Goal: Information Seeking & Learning: Compare options

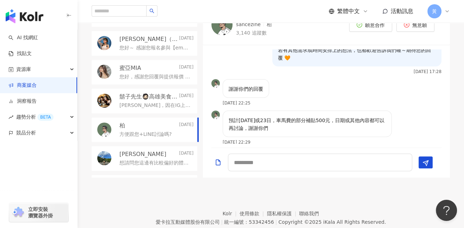
scroll to position [332, 0]
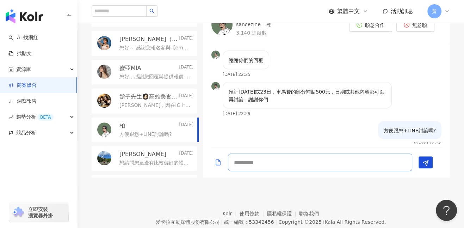
click at [293, 160] on textarea at bounding box center [320, 162] width 184 height 18
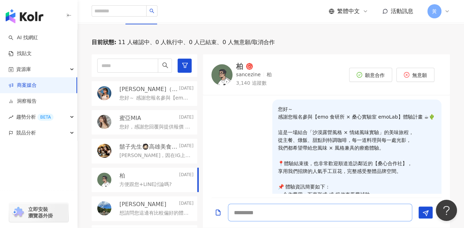
scroll to position [170, 0]
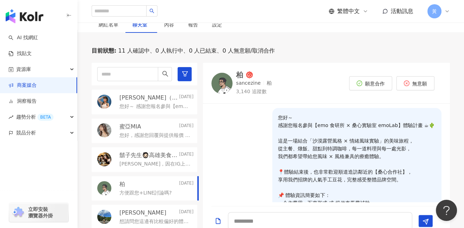
click at [239, 75] on div "柏" at bounding box center [239, 74] width 7 height 7
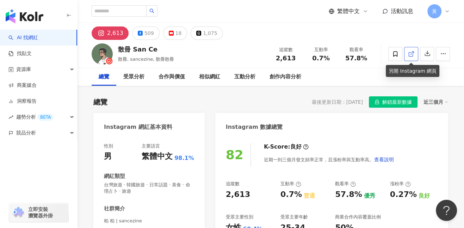
click at [413, 56] on icon at bounding box center [411, 54] width 6 height 6
click at [26, 23] on img "button" at bounding box center [25, 16] width 38 height 14
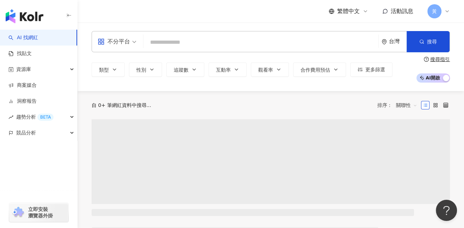
click at [174, 43] on input "search" at bounding box center [260, 42] width 229 height 13
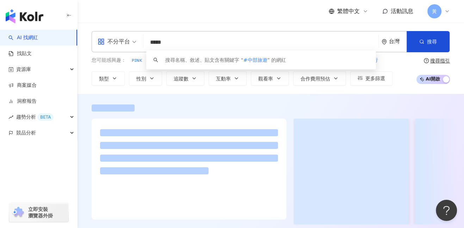
type input "*****"
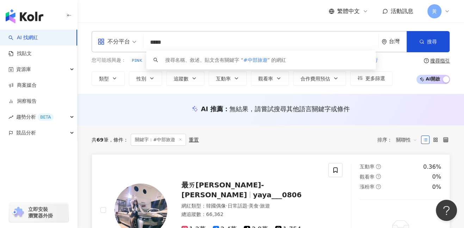
click at [282, 168] on div "最ㄞ犽犽寶-蕭犽 yaya___0806 網紅類型 ： 韓國偶像 · 日常話題 · 美食 · 旅遊 總追蹤數 ： 66,362 1.2萬 2.4萬 tikto…" at bounding box center [214, 210] width 228 height 94
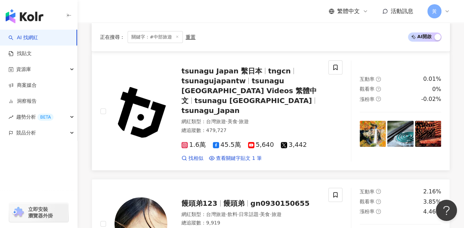
scroll to position [223, 0]
click at [153, 105] on img at bounding box center [140, 110] width 53 height 53
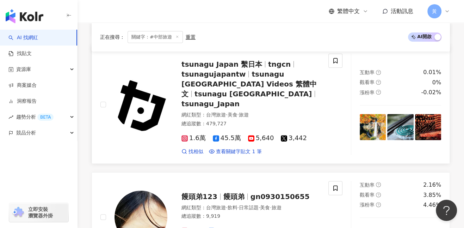
scroll to position [235, 0]
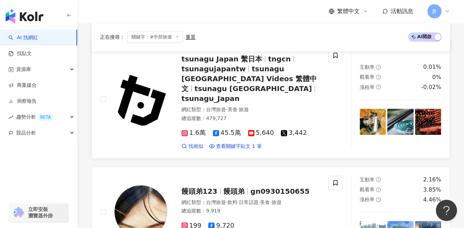
click at [193, 129] on span "1.6萬" at bounding box center [193, 132] width 24 height 7
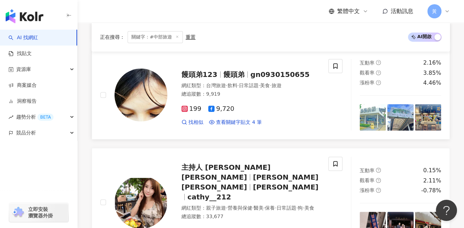
scroll to position [352, 0]
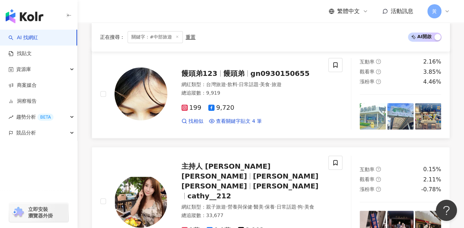
click at [199, 69] on span "饅頭弟123" at bounding box center [199, 73] width 36 height 8
click at [193, 162] on span "主持人 林希希Cathy" at bounding box center [225, 171] width 89 height 18
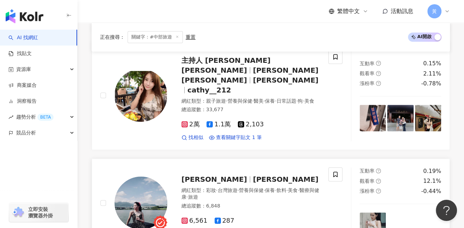
scroll to position [487, 0]
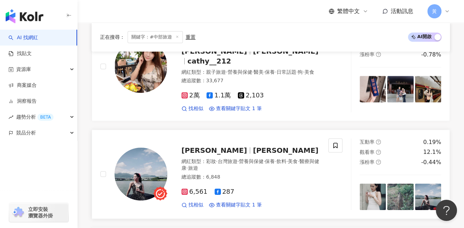
click at [207, 146] on span "Lena Chen" at bounding box center [214, 150] width 66 height 8
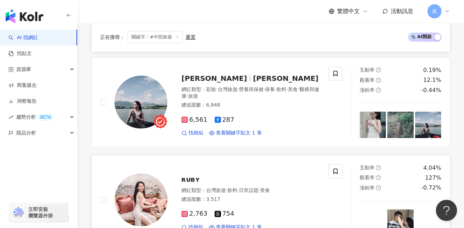
scroll to position [599, 0]
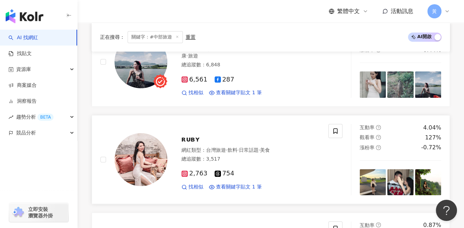
click at [192, 135] on span "ʀᴜʙʏ" at bounding box center [190, 139] width 19 height 8
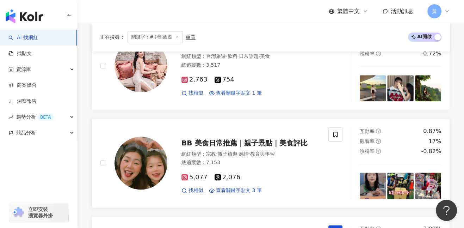
click at [217, 138] on span "BB 美食日常推薦｜親子景點｜美食評比" at bounding box center [244, 142] width 126 height 8
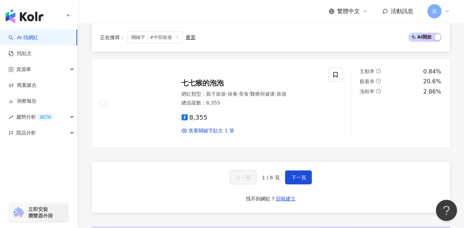
scroll to position [1244, 0]
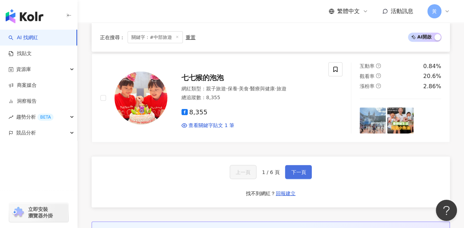
click at [295, 169] on span "下一頁" at bounding box center [298, 172] width 15 height 6
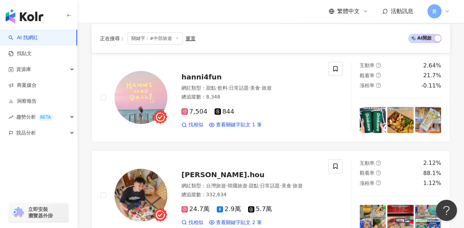
scroll to position [92, 0]
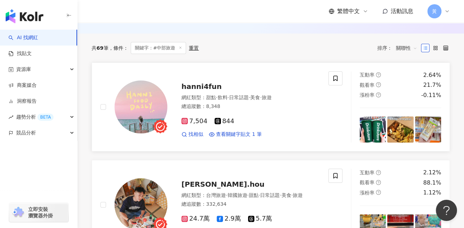
click at [204, 88] on span "hanni4fun" at bounding box center [201, 86] width 40 height 8
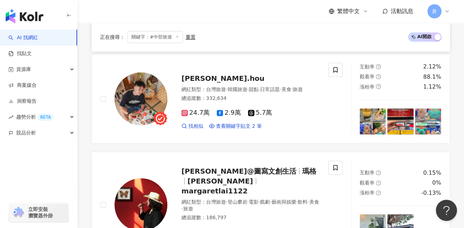
scroll to position [209, 0]
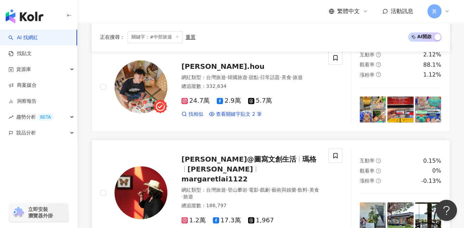
click at [213, 157] on span "瑪格@圖寫文創生活" at bounding box center [238, 159] width 115 height 8
click at [218, 68] on div "raymond.hou 網紅類型 ： 台灣旅遊 · 韓國旅遊 · 甜點 · 日常話題 · 美食 · 旅遊 總追蹤數 ： 332,634 24.7萬 2.9萬 …" at bounding box center [243, 87] width 152 height 62
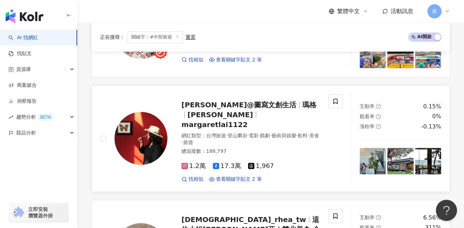
scroll to position [303, 0]
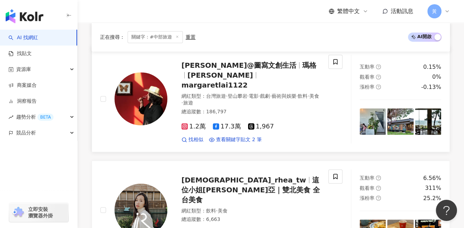
click at [223, 175] on span "lady_rhea_tw" at bounding box center [243, 179] width 125 height 8
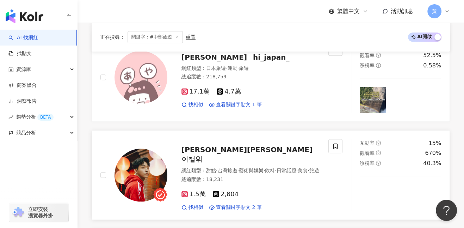
scroll to position [549, 0]
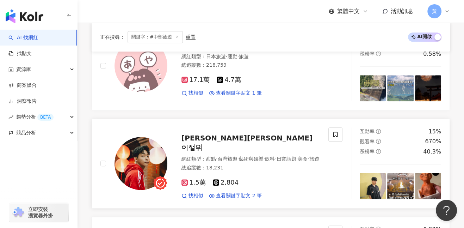
click at [191, 133] on span "李哲緯 Alan 이철위" at bounding box center [246, 142] width 131 height 18
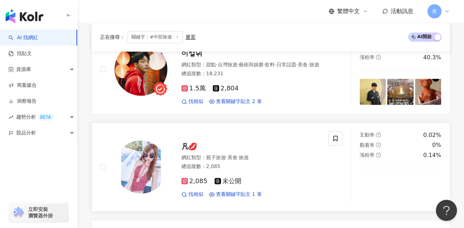
scroll to position [644, 0]
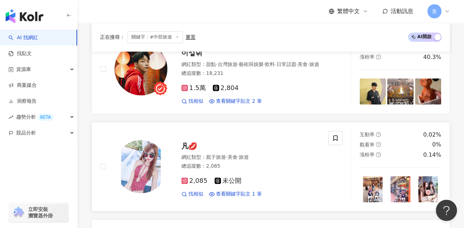
drag, startPoint x: 185, startPoint y: 122, endPoint x: 180, endPoint y: 117, distance: 7.3
click at [185, 142] on span "凡💋" at bounding box center [189, 146] width 16 height 8
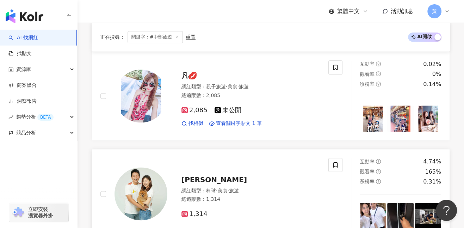
scroll to position [737, 0]
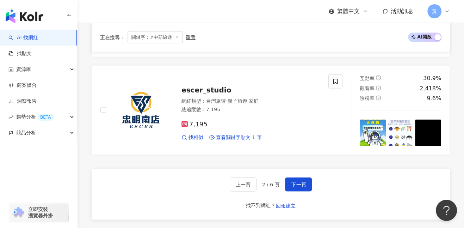
scroll to position [1207, 0]
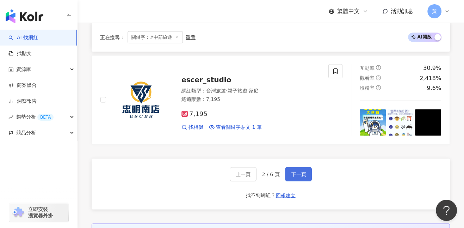
click at [299, 171] on span "下一頁" at bounding box center [298, 174] width 15 height 6
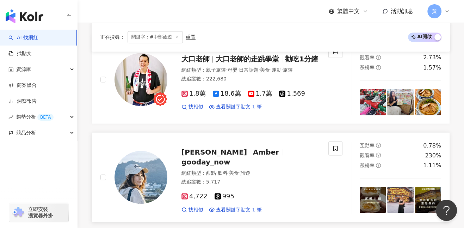
scroll to position [1027, 0]
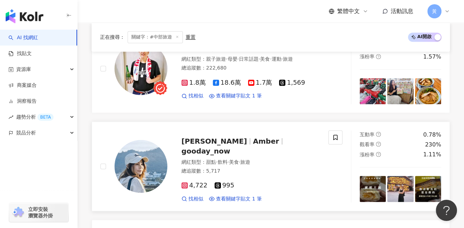
drag, startPoint x: 190, startPoint y: 132, endPoint x: 186, endPoint y: 132, distance: 3.9
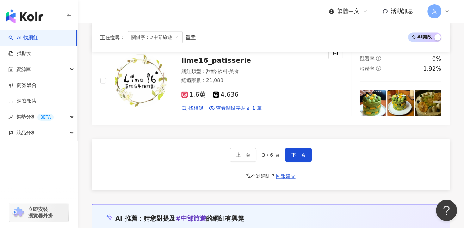
scroll to position [1214, 0]
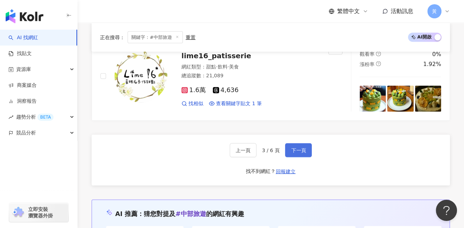
click at [300, 147] on span "下一頁" at bounding box center [298, 150] width 15 height 6
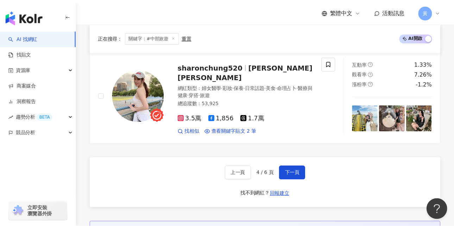
scroll to position [1196, 0]
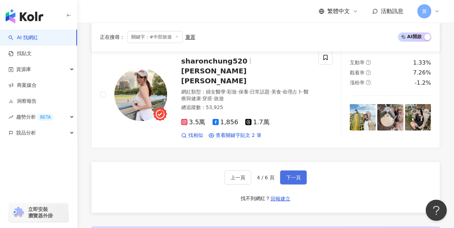
click at [289, 174] on span "下一頁" at bounding box center [293, 177] width 15 height 6
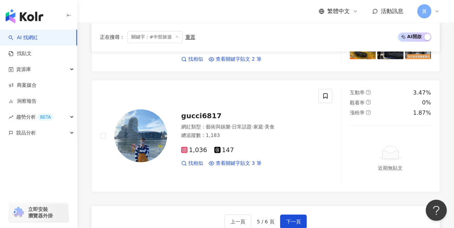
scroll to position [1221, 0]
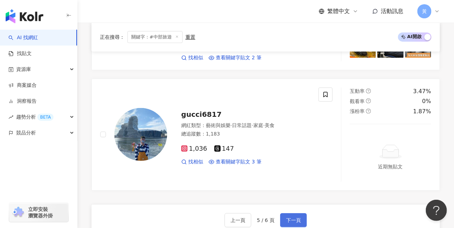
click at [286, 217] on span "下一頁" at bounding box center [293, 220] width 15 height 6
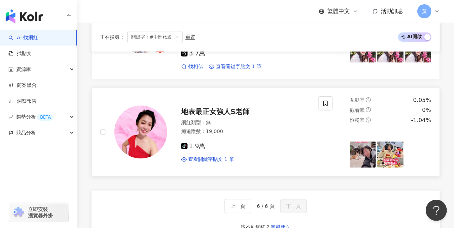
scroll to position [1145, 0]
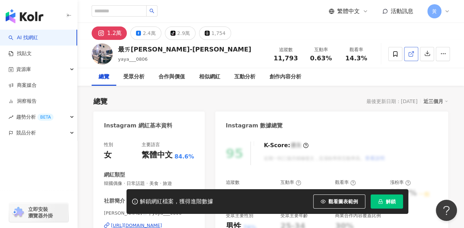
scroll to position [12, 0]
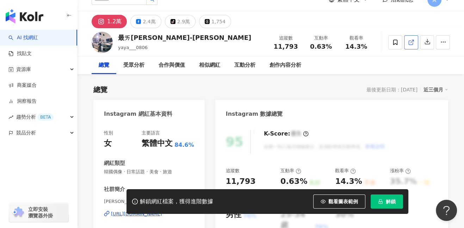
click at [412, 43] on icon at bounding box center [411, 42] width 6 height 6
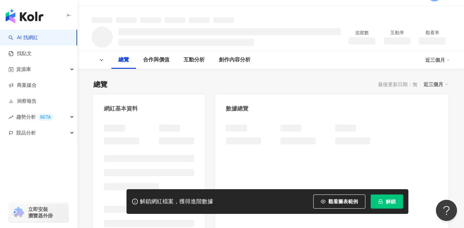
scroll to position [57, 0]
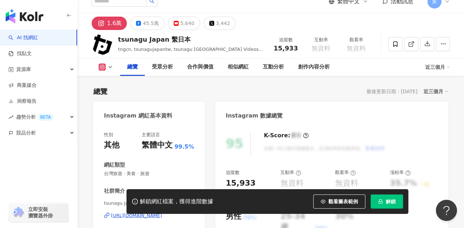
scroll to position [233, 0]
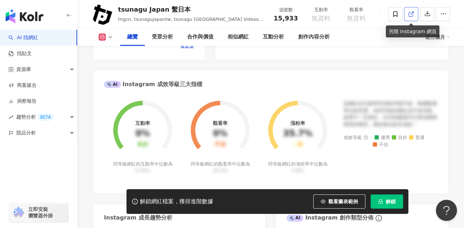
click at [410, 17] on span at bounding box center [411, 13] width 6 height 7
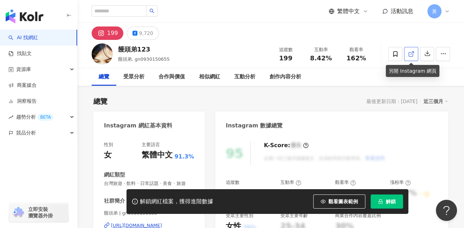
click at [414, 55] on icon at bounding box center [411, 54] width 6 height 6
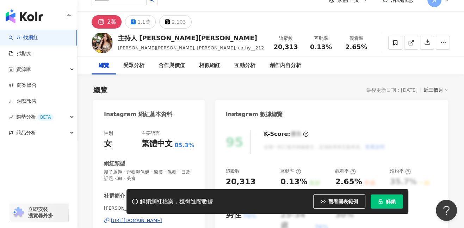
scroll to position [12, 0]
click at [412, 43] on icon at bounding box center [411, 42] width 6 height 6
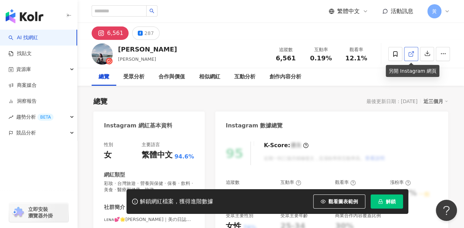
click at [411, 51] on icon at bounding box center [411, 54] width 6 height 6
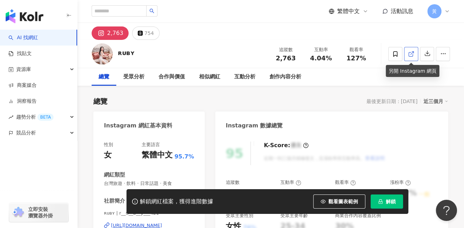
click at [411, 52] on icon at bounding box center [411, 54] width 6 height 6
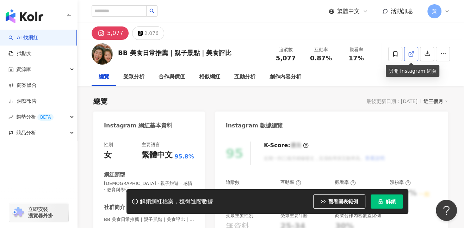
click at [410, 56] on icon at bounding box center [411, 54] width 6 height 6
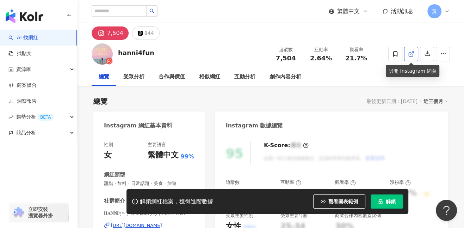
click at [413, 55] on icon at bounding box center [411, 54] width 6 height 6
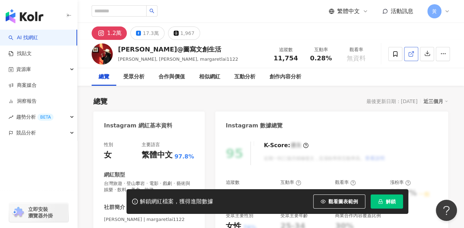
click at [414, 51] on icon at bounding box center [411, 54] width 6 height 6
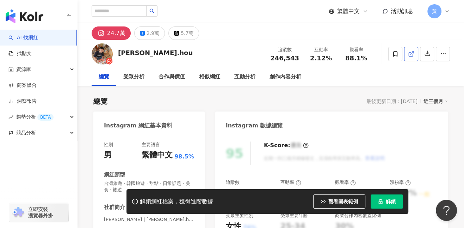
click at [409, 57] on icon at bounding box center [411, 54] width 6 height 6
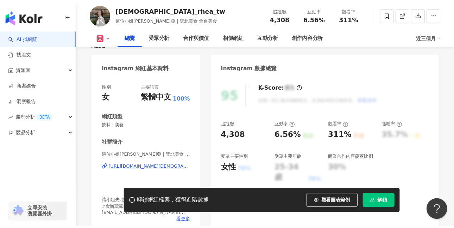
scroll to position [58, 0]
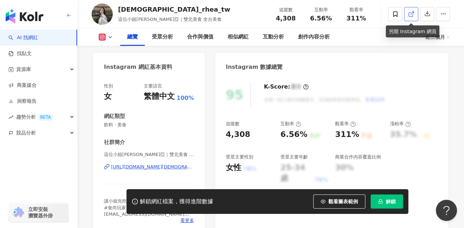
click at [409, 15] on icon at bounding box center [411, 14] width 6 height 6
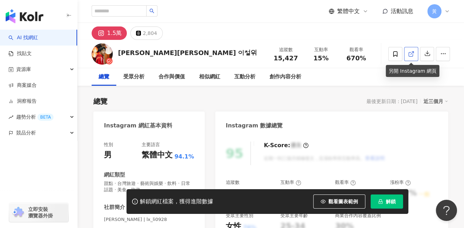
click at [415, 54] on link at bounding box center [411, 54] width 14 height 14
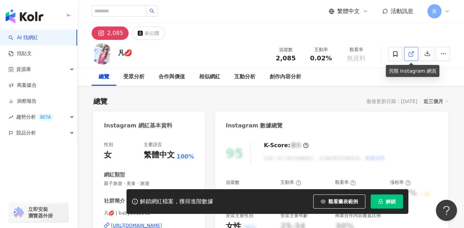
click at [407, 57] on link at bounding box center [411, 54] width 14 height 14
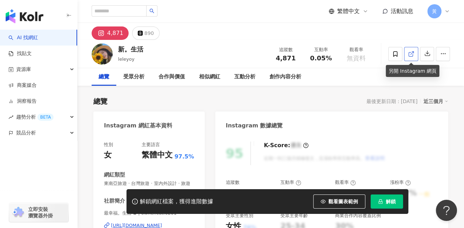
click at [411, 57] on span at bounding box center [411, 53] width 6 height 7
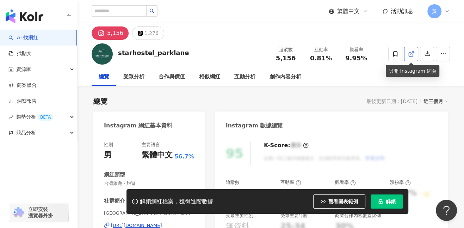
click at [409, 54] on icon at bounding box center [411, 54] width 6 height 6
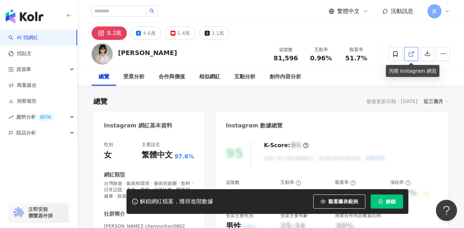
click at [407, 55] on link at bounding box center [411, 54] width 14 height 14
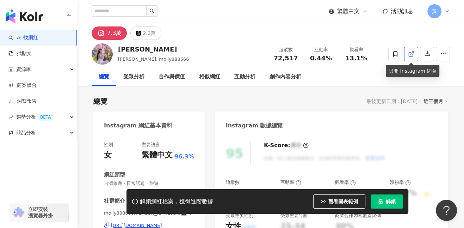
click at [408, 55] on icon at bounding box center [411, 54] width 6 height 6
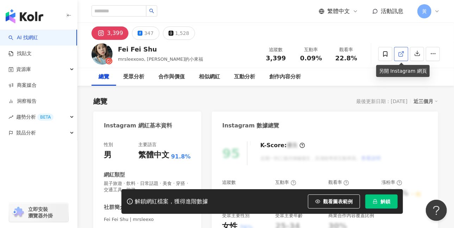
click at [403, 53] on icon at bounding box center [401, 54] width 6 height 6
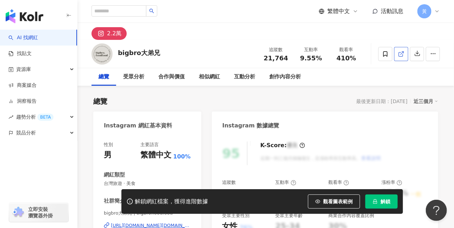
click at [405, 54] on link at bounding box center [401, 54] width 14 height 14
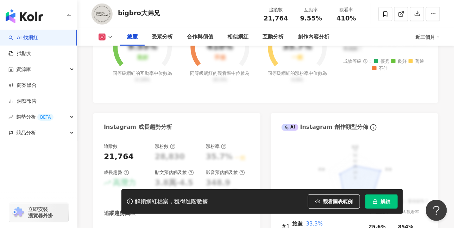
scroll to position [340, 0]
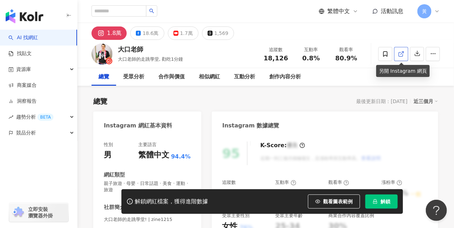
click at [405, 50] on link at bounding box center [401, 54] width 14 height 14
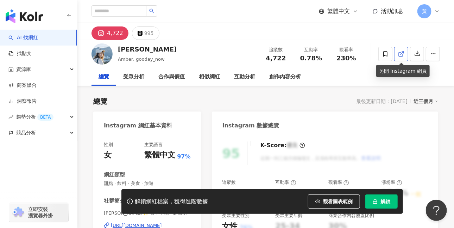
click at [401, 54] on line at bounding box center [402, 52] width 3 height 3
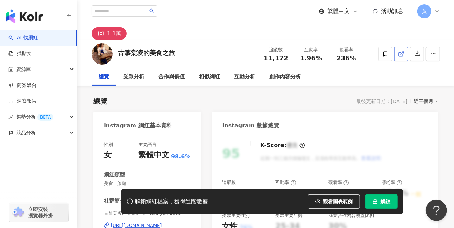
click at [405, 53] on link at bounding box center [401, 54] width 14 height 14
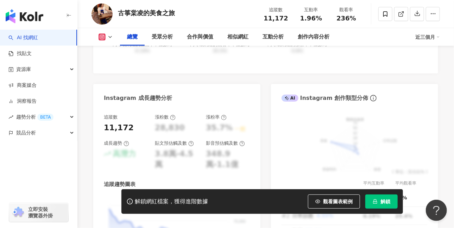
scroll to position [317, 0]
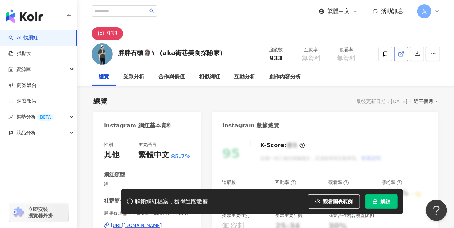
click at [399, 56] on icon at bounding box center [401, 54] width 6 height 6
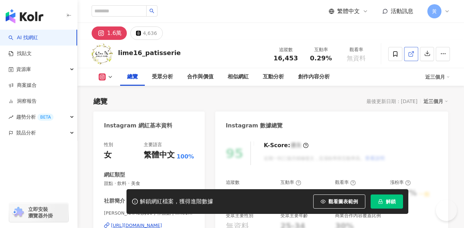
click at [408, 53] on icon at bounding box center [411, 54] width 6 height 6
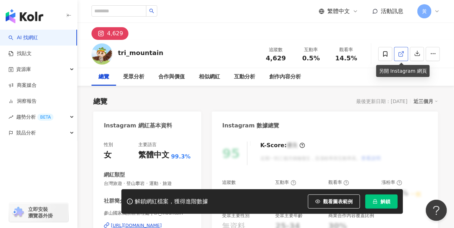
click at [402, 55] on icon at bounding box center [401, 54] width 6 height 6
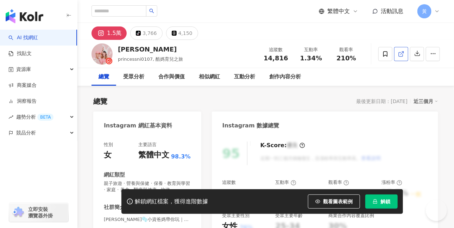
click at [404, 51] on icon at bounding box center [401, 54] width 6 height 6
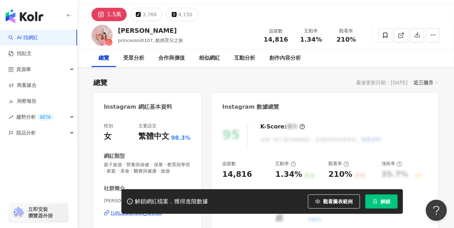
scroll to position [23, 0]
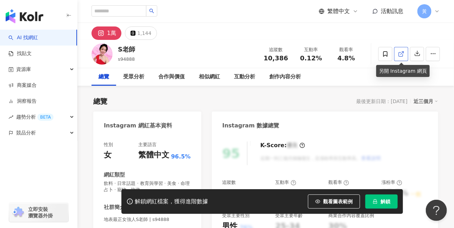
click at [400, 54] on icon at bounding box center [401, 54] width 6 height 6
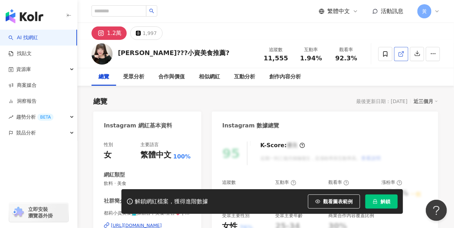
click at [402, 57] on span at bounding box center [401, 53] width 6 height 7
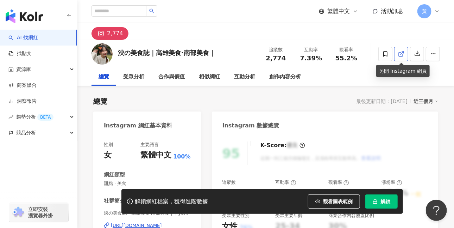
click at [401, 54] on line at bounding box center [402, 52] width 3 height 3
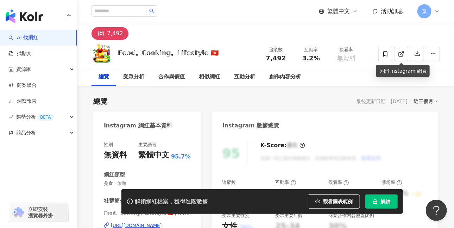
click at [401, 56] on icon at bounding box center [401, 54] width 4 height 4
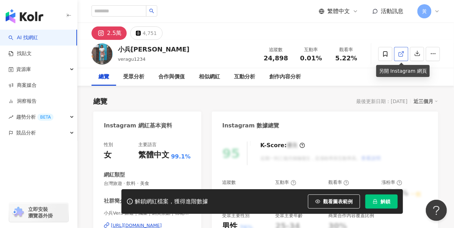
click at [403, 55] on icon at bounding box center [401, 54] width 4 height 4
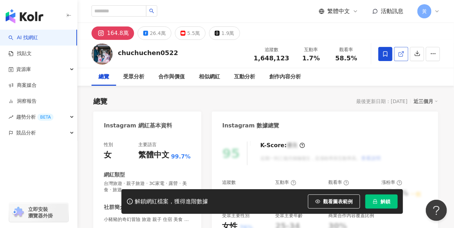
click at [402, 57] on span at bounding box center [401, 53] width 6 height 7
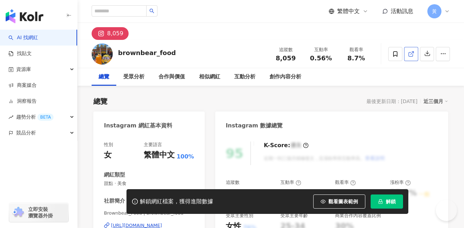
click at [408, 52] on icon at bounding box center [411, 54] width 6 height 6
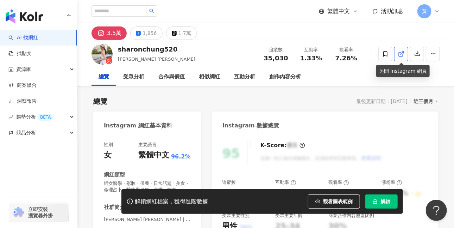
click at [401, 56] on icon at bounding box center [401, 54] width 4 height 4
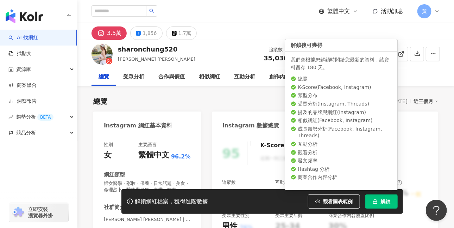
click at [385, 201] on span "解鎖" at bounding box center [386, 201] width 10 height 6
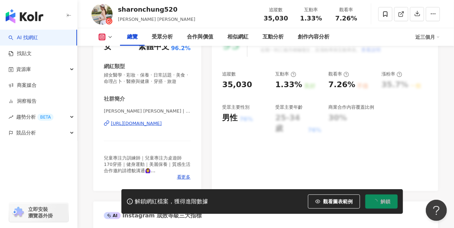
scroll to position [117, 0]
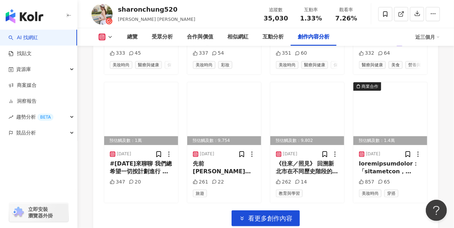
scroll to position [2428, 0]
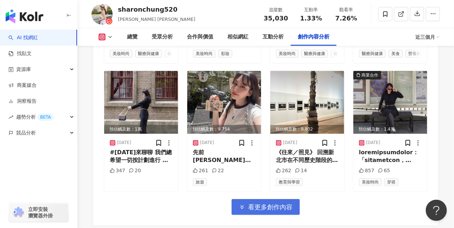
click at [267, 203] on span "看更多創作內容" at bounding box center [270, 207] width 44 height 8
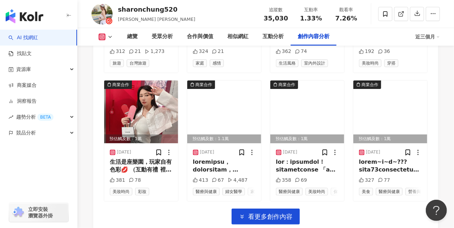
scroll to position [2803, 0]
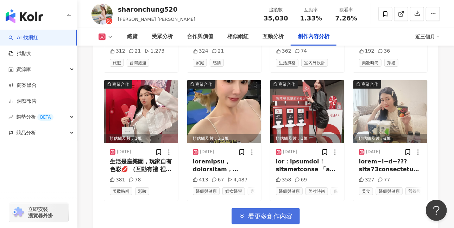
click at [283, 209] on button "看更多創作內容" at bounding box center [266, 216] width 68 height 16
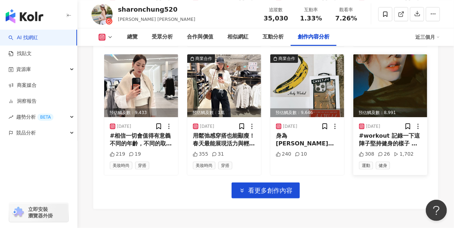
scroll to position [3214, 0]
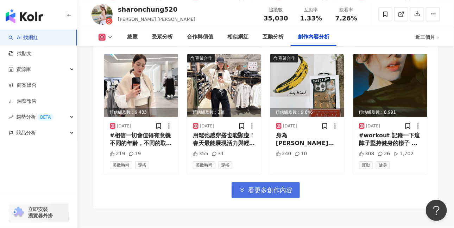
click at [279, 186] on span "看更多創作內容" at bounding box center [270, 190] width 44 height 8
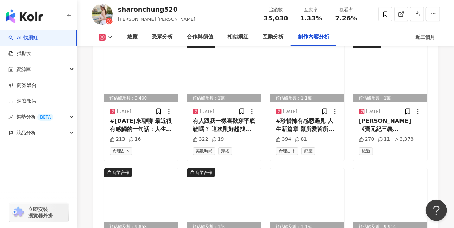
scroll to position [3355, 0]
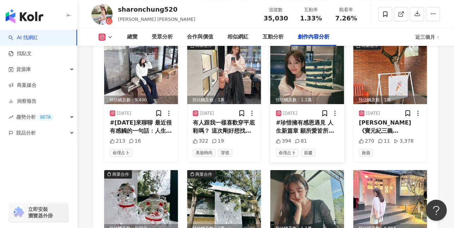
click at [304, 74] on img at bounding box center [307, 72] width 74 height 63
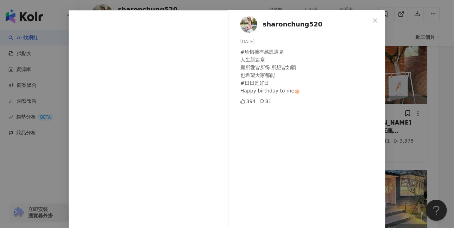
scroll to position [47, 0]
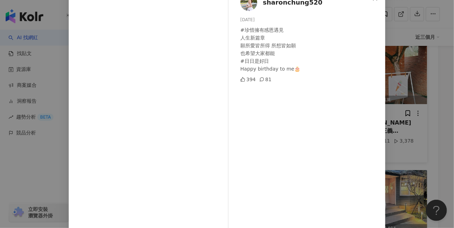
click at [426, 101] on div "sharonchung520 2025/3/9 #珍惜擁有感恩遇見 人生新篇章 願所愛皆所得 所想皆如願 也希望大家都能 #日日是好日 Happy birth…" at bounding box center [227, 114] width 454 height 228
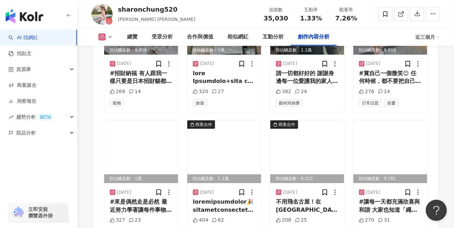
scroll to position [3554, 0]
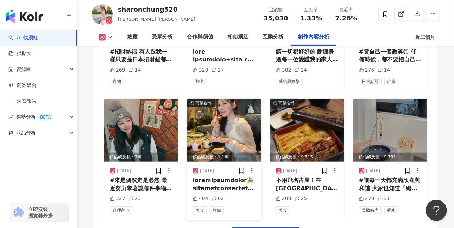
click at [219, 135] on img at bounding box center [224, 130] width 74 height 63
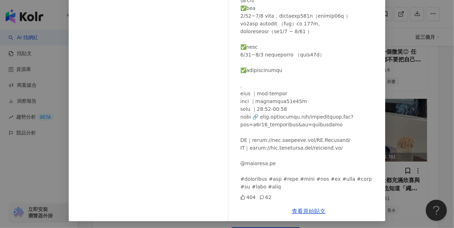
scroll to position [89, 0]
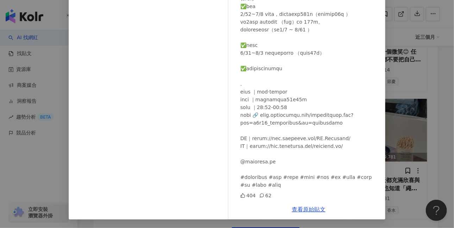
click at [405, 166] on div "sharonchung520 2025/2/24 404 62 查看原始貼文" at bounding box center [227, 114] width 454 height 228
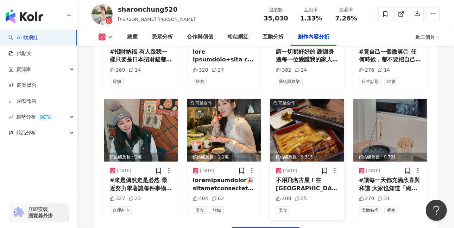
click at [287, 130] on img at bounding box center [307, 130] width 74 height 63
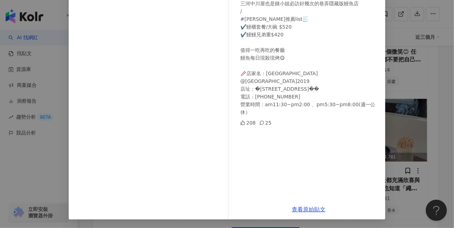
click at [420, 162] on div "sharonchung520 2025/2/19 不用飛名古屋！在台北中山也能品嚐道地鰻魚飯🍱 三河中川屋也是鍾小姐必訪好幾次的巷弄隱藏版鰻魚店 / #鍾小姐…" at bounding box center [227, 114] width 454 height 228
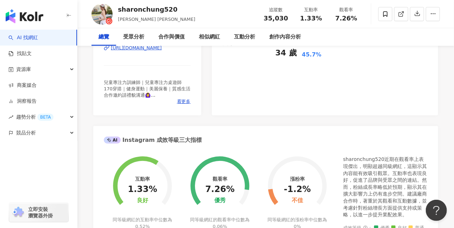
scroll to position [0, 0]
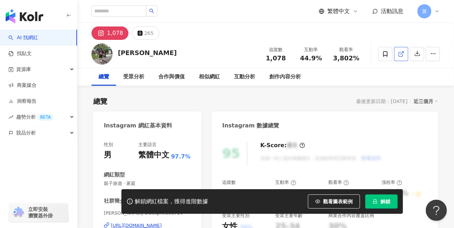
click at [403, 55] on icon at bounding box center [401, 54] width 4 height 4
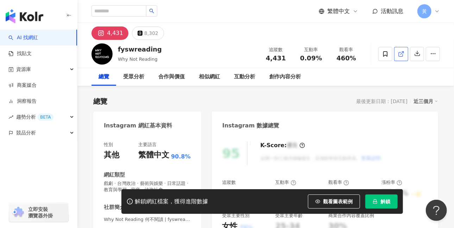
click at [404, 55] on icon at bounding box center [401, 54] width 6 height 6
